Goal: Task Accomplishment & Management: Manage account settings

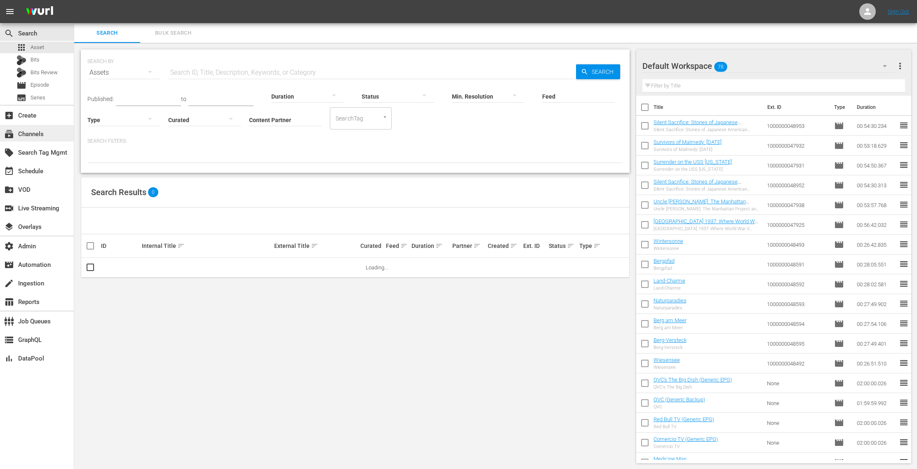
click at [52, 135] on div "subscriptions Channels" at bounding box center [37, 133] width 74 height 16
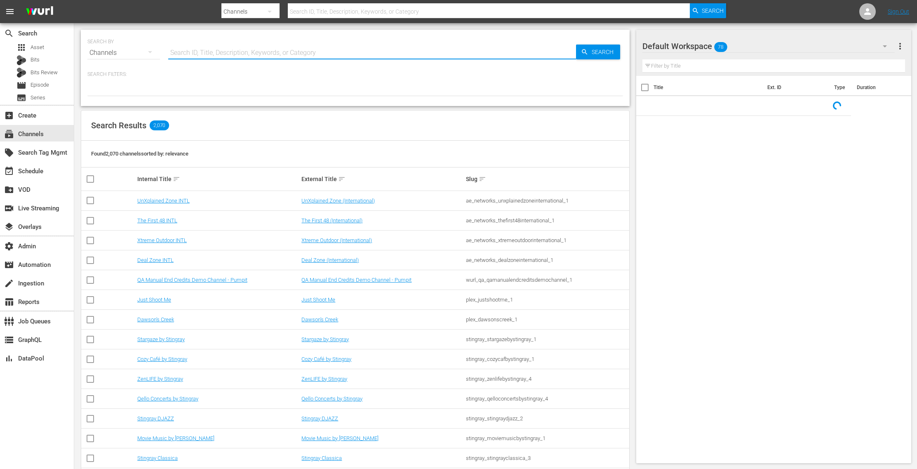
click at [215, 55] on input "text" at bounding box center [372, 53] width 408 height 20
paste input "trublufactual_trublu_1"
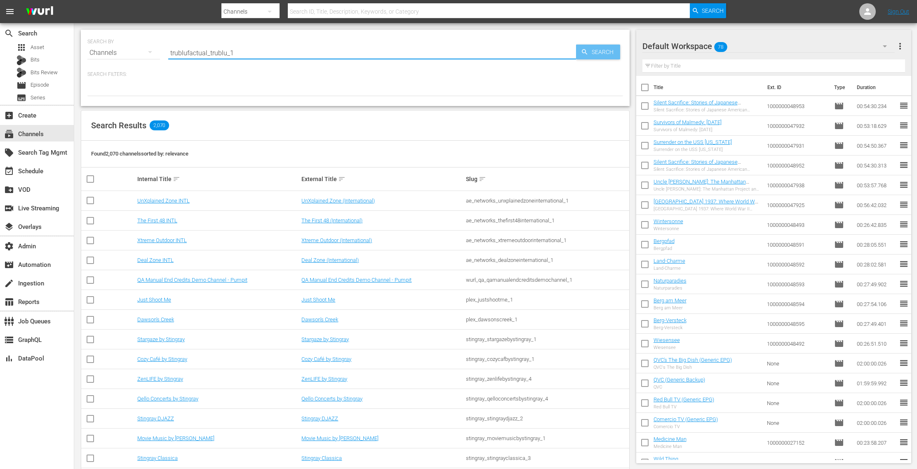
type input "trublufactual_trublu_1"
click at [597, 51] on span "Search" at bounding box center [604, 52] width 32 height 15
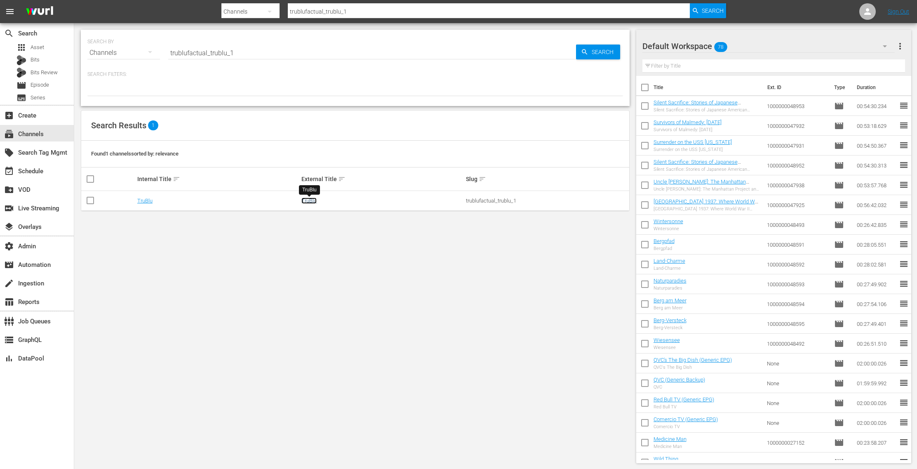
click at [314, 200] on link "TruBlu" at bounding box center [308, 201] width 15 height 6
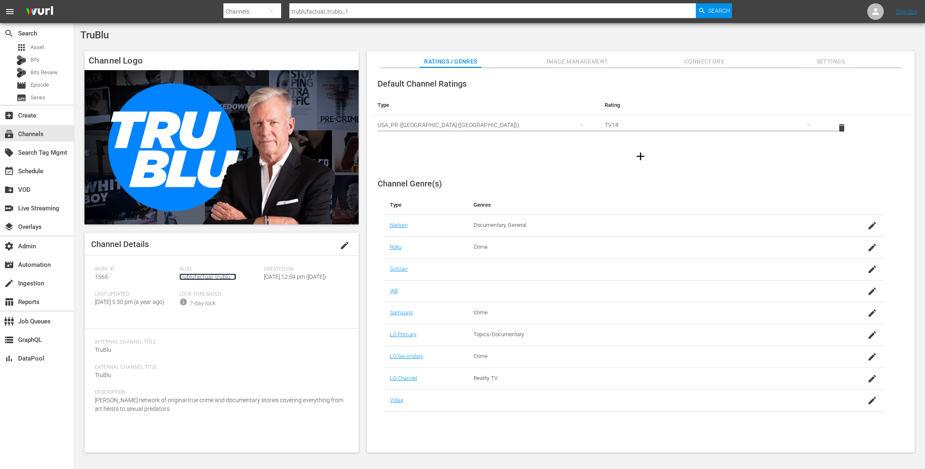
click at [229, 278] on link "trublufactual_trublu_1" at bounding box center [207, 276] width 57 height 7
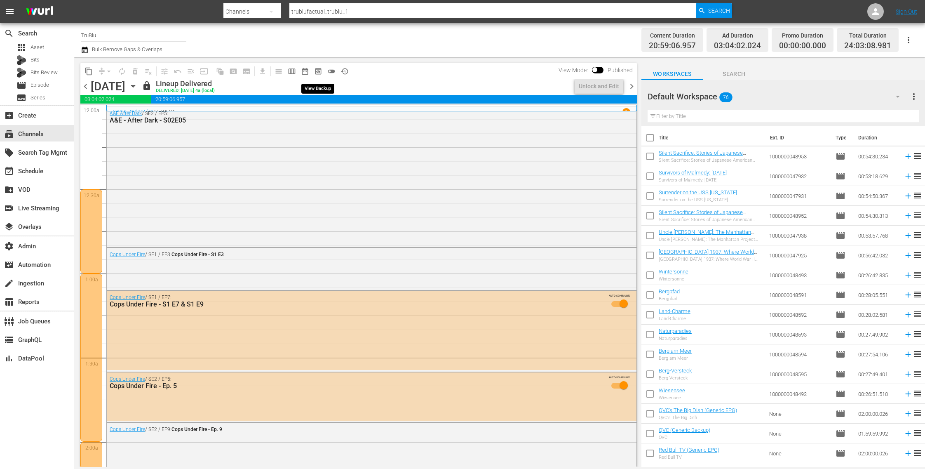
click at [320, 73] on span "preview_outlined" at bounding box center [318, 71] width 8 height 8
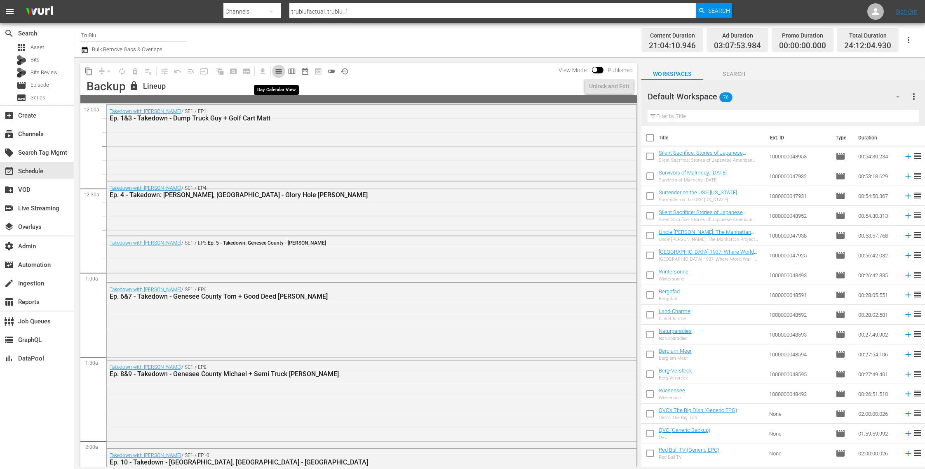
click at [280, 71] on span "calendar_view_day_outlined" at bounding box center [279, 71] width 8 height 8
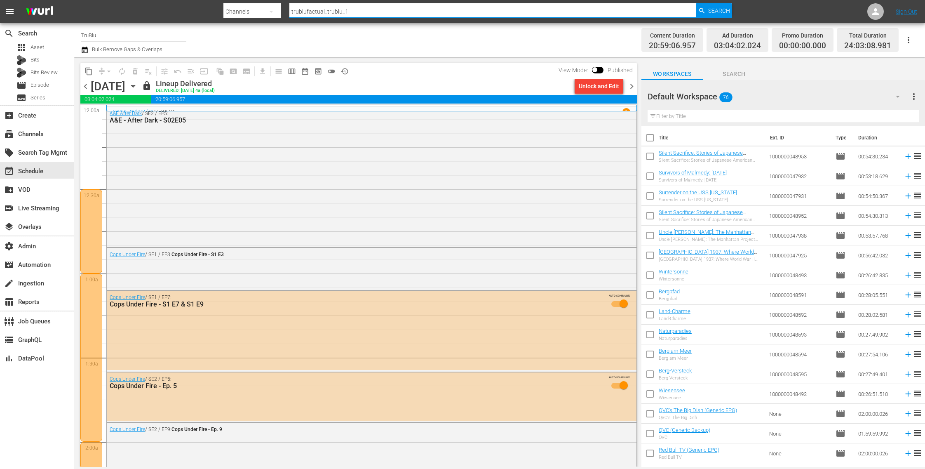
drag, startPoint x: 350, startPoint y: 15, endPoint x: 239, endPoint y: -1, distance: 112.0
click at [239, 0] on html "menu Search By Channels Search ID, Title, Description, Keywords, or Category tr…" at bounding box center [462, 234] width 925 height 469
type input "cine"
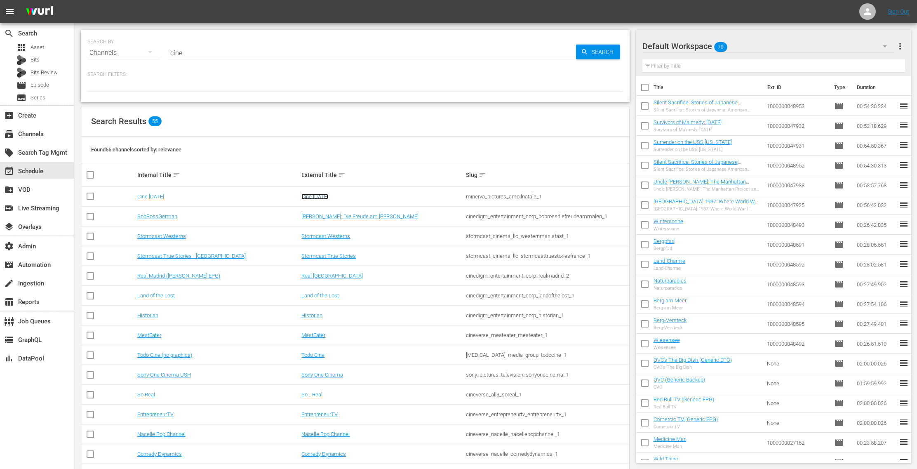
click at [315, 199] on link "Cine [DATE]" at bounding box center [314, 196] width 27 height 6
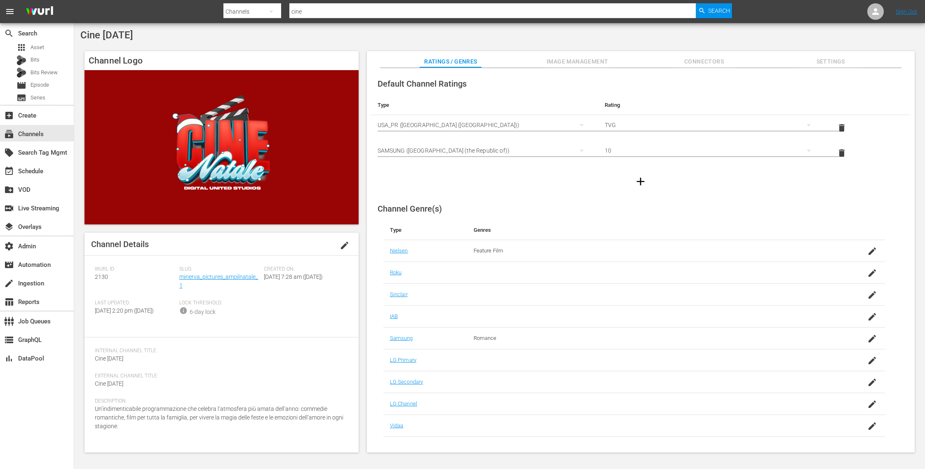
click at [602, 56] on span "Image Management" at bounding box center [578, 61] width 62 height 10
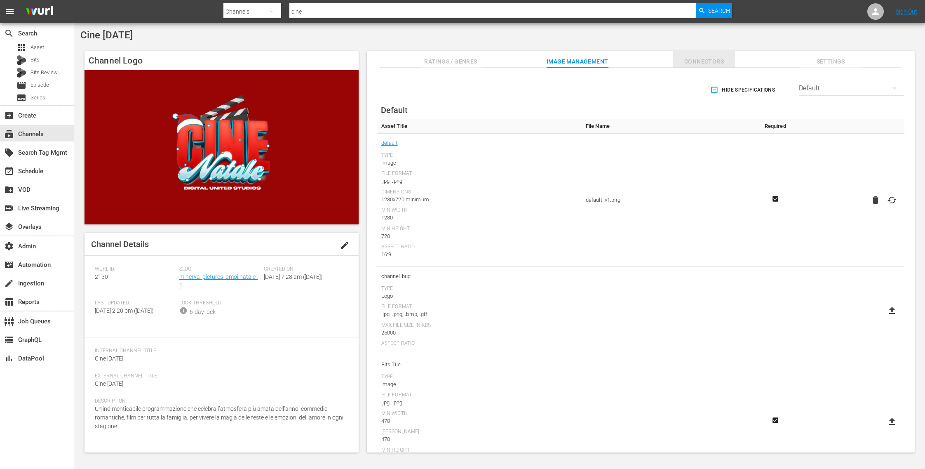
click at [695, 66] on span "Connectors" at bounding box center [704, 61] width 62 height 10
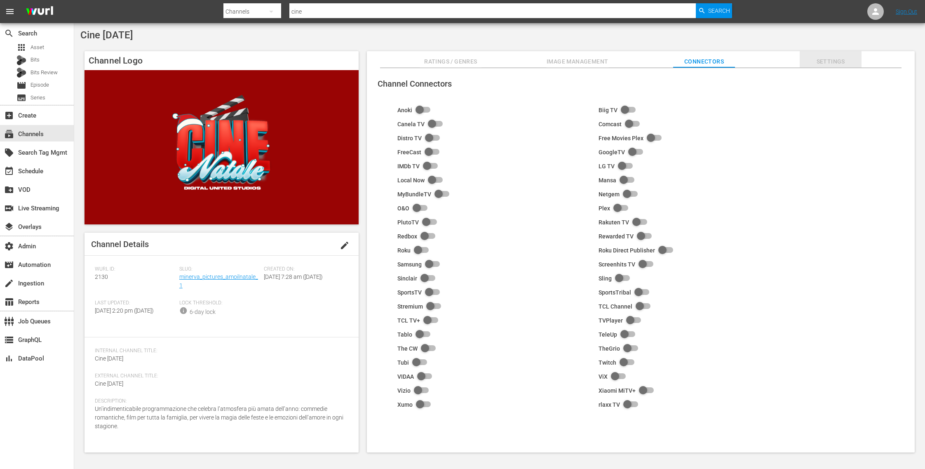
click at [835, 63] on span "Settings" at bounding box center [831, 61] width 62 height 10
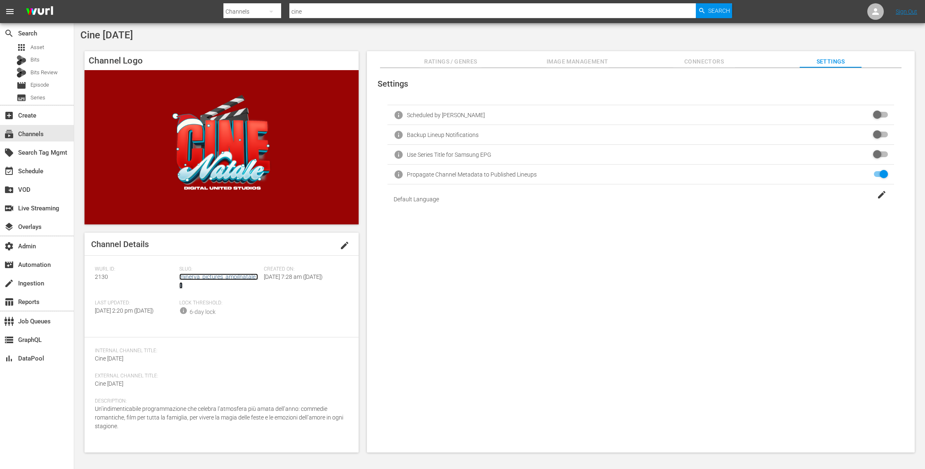
click at [224, 278] on link "minerva_pictures_amoilnatale_1" at bounding box center [218, 280] width 79 height 15
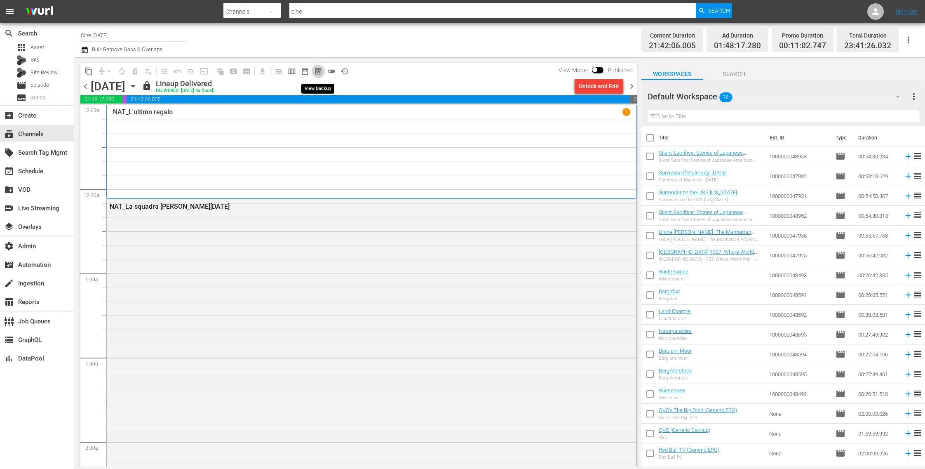
click at [318, 71] on span "preview_outlined" at bounding box center [318, 71] width 8 height 8
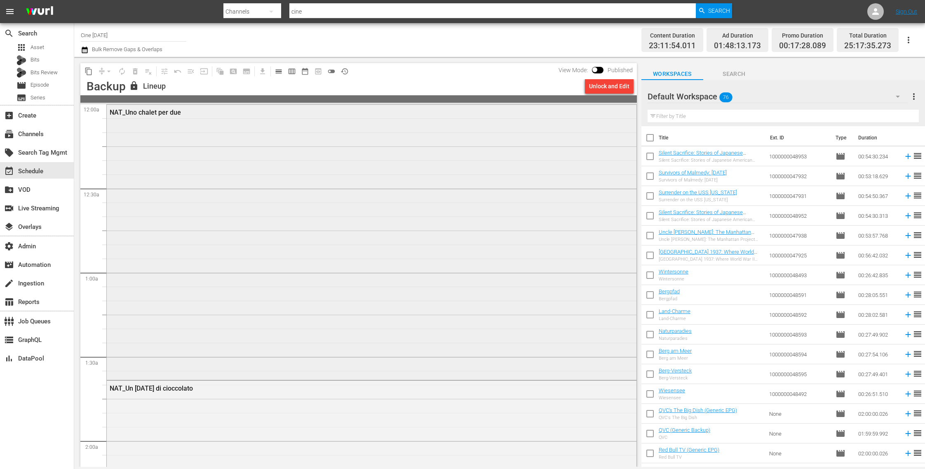
click at [193, 334] on div "NAT_Uno chalet per due" at bounding box center [372, 241] width 530 height 273
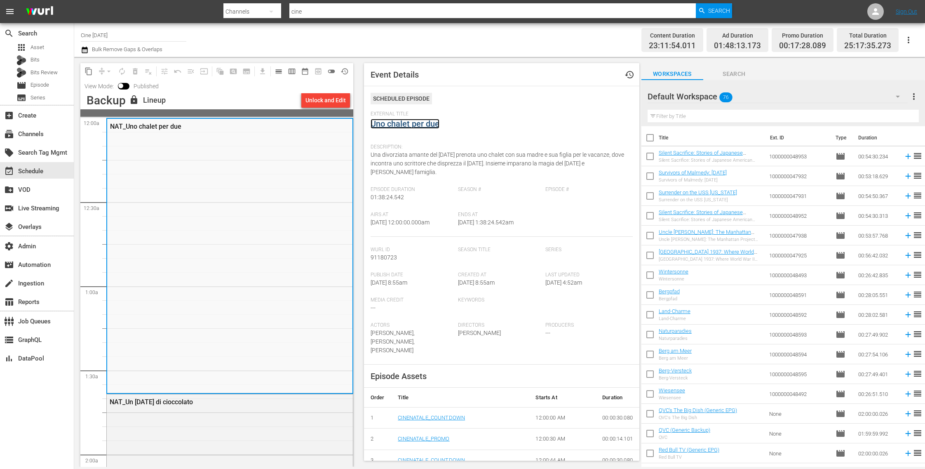
click at [409, 121] on link "Uno chalet per due" at bounding box center [405, 124] width 69 height 10
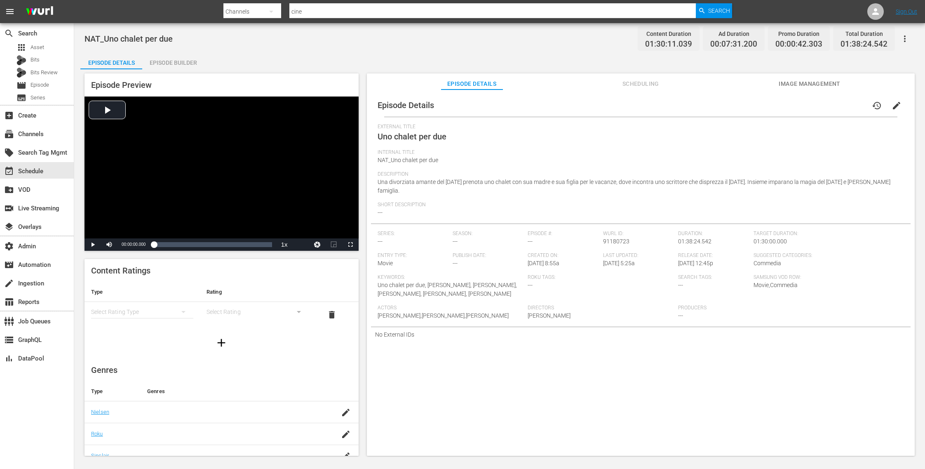
click at [177, 60] on div "Episode Builder" at bounding box center [173, 63] width 62 height 20
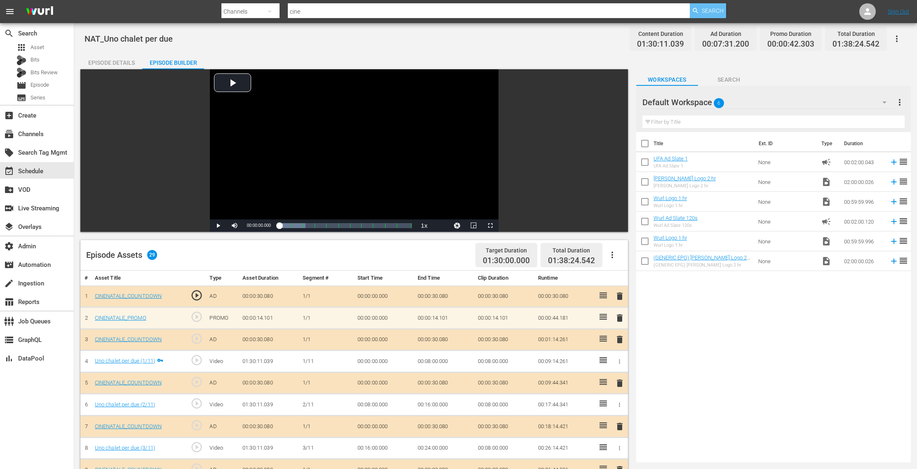
click at [713, 4] on span "Search" at bounding box center [713, 10] width 22 height 15
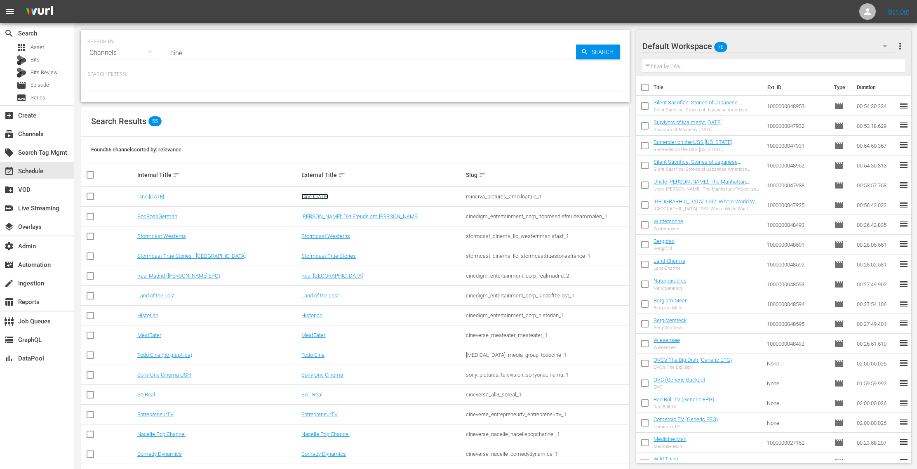
click at [322, 195] on link "Cine [DATE]" at bounding box center [314, 196] width 27 height 6
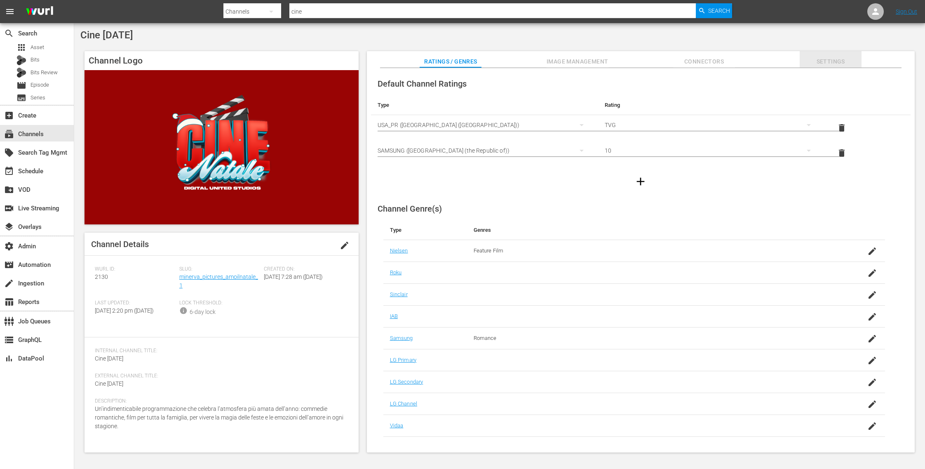
click at [827, 62] on span "Settings" at bounding box center [831, 61] width 62 height 10
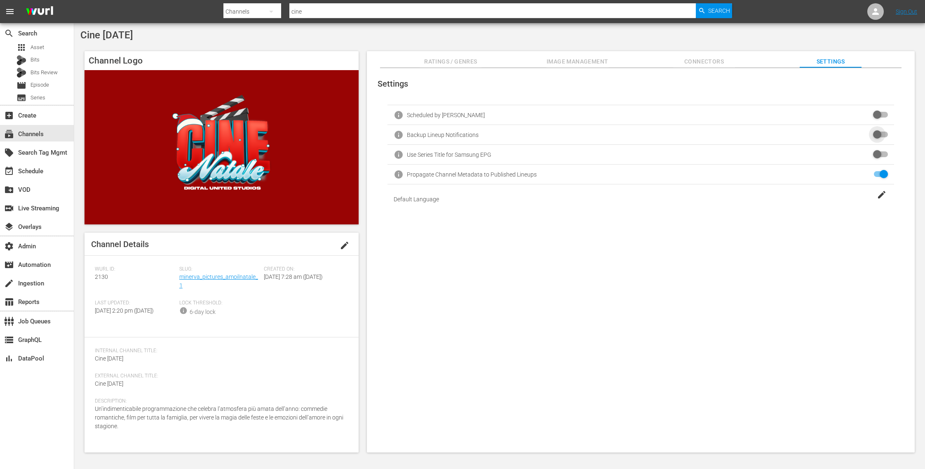
click at [874, 132] on input "checkbox" at bounding box center [879, 135] width 18 height 10
checkbox input "false"
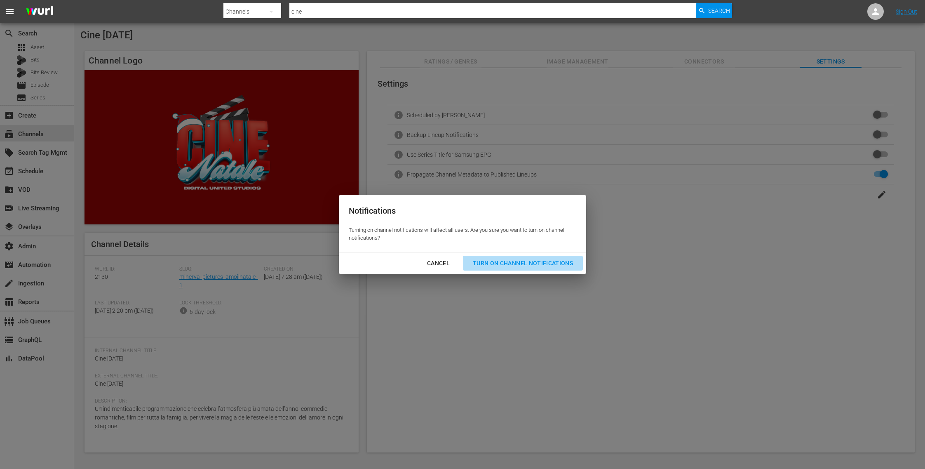
click at [529, 261] on div "Turn On Channel Notifications" at bounding box center [522, 263] width 113 height 10
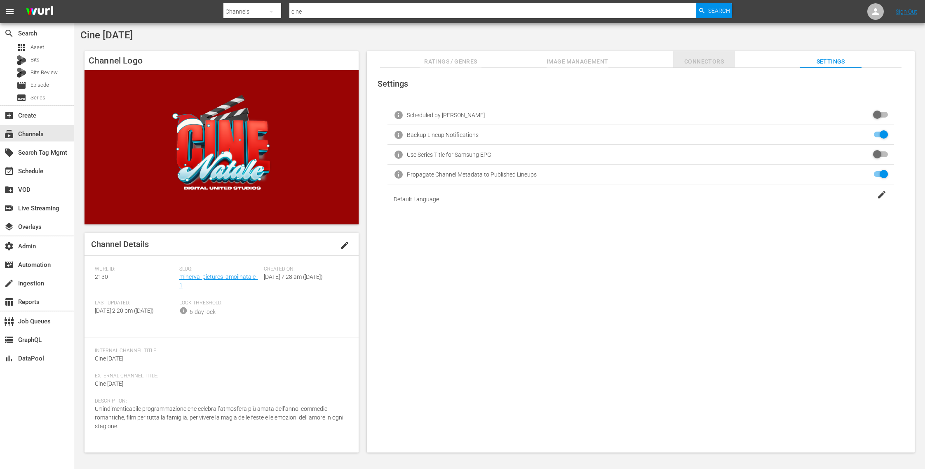
click at [711, 60] on span "Connectors" at bounding box center [704, 61] width 62 height 10
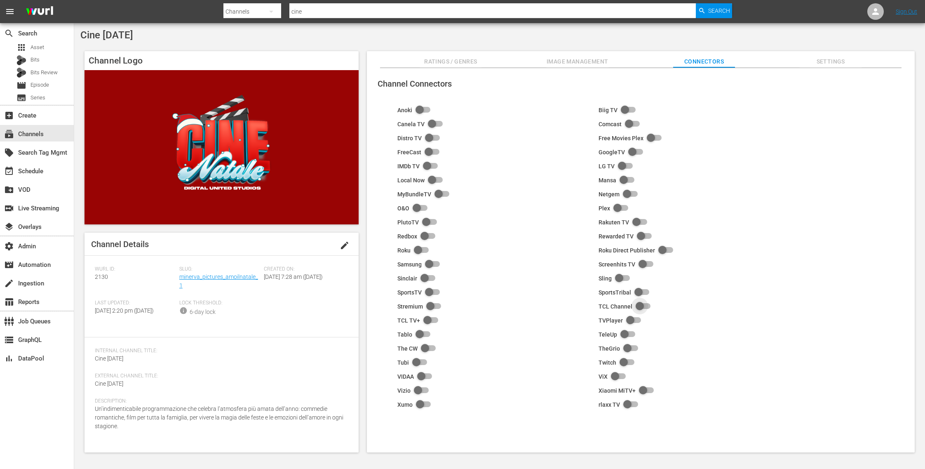
click at [640, 305] on input "checkbox" at bounding box center [642, 306] width 18 height 10
